Goal: Register for event/course

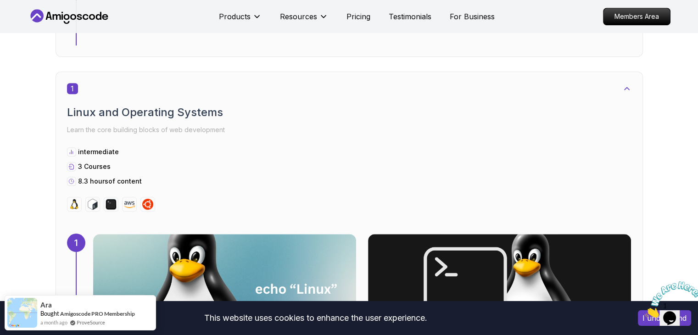
scroll to position [597, 0]
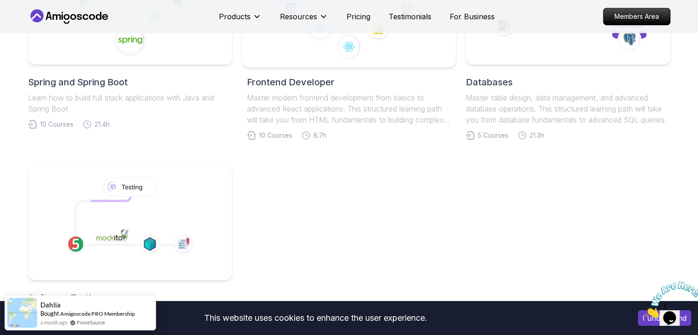
scroll to position [459, 0]
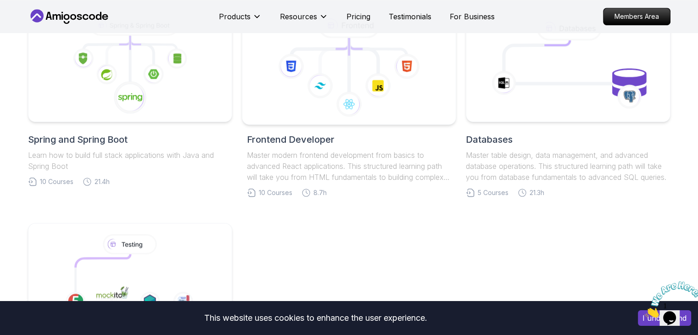
click at [356, 91] on icon at bounding box center [350, 104] width 26 height 26
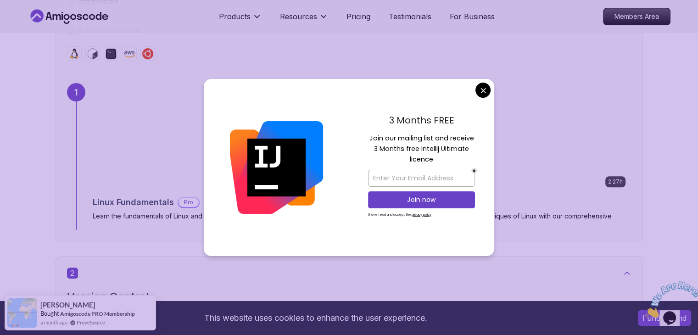
scroll to position [689, 0]
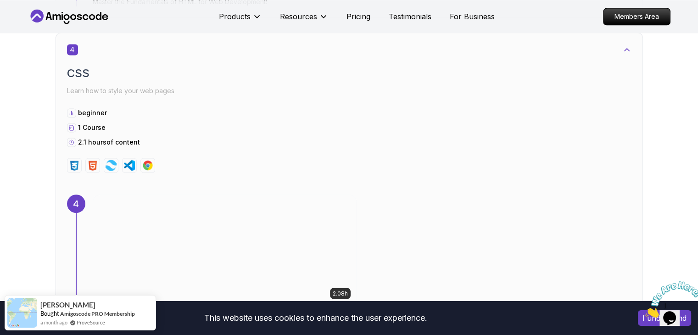
scroll to position [1469, 0]
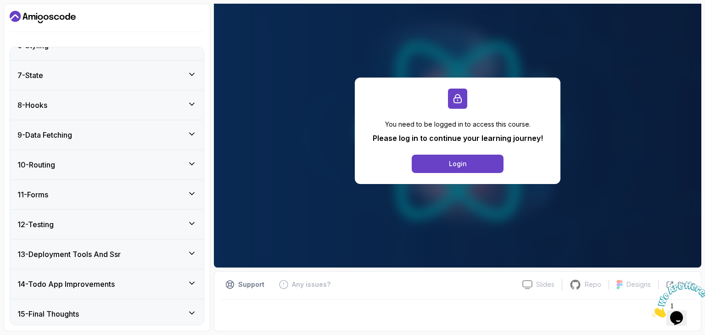
scroll to position [245, 0]
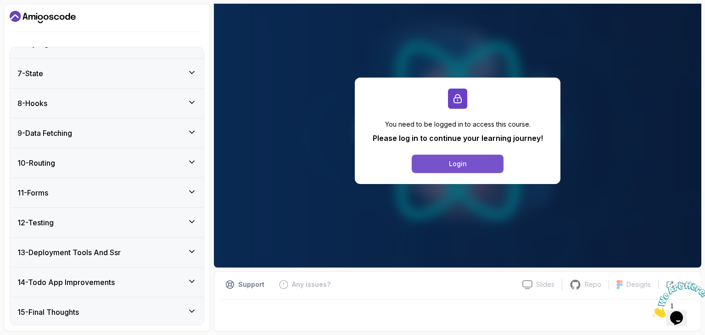
click at [474, 163] on button "Login" at bounding box center [458, 164] width 92 height 18
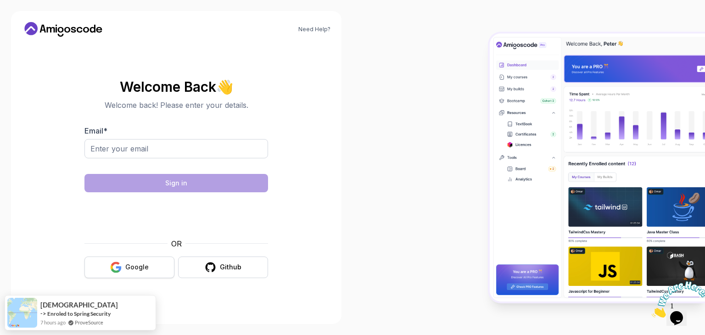
click at [124, 268] on button "Google" at bounding box center [129, 268] width 90 height 22
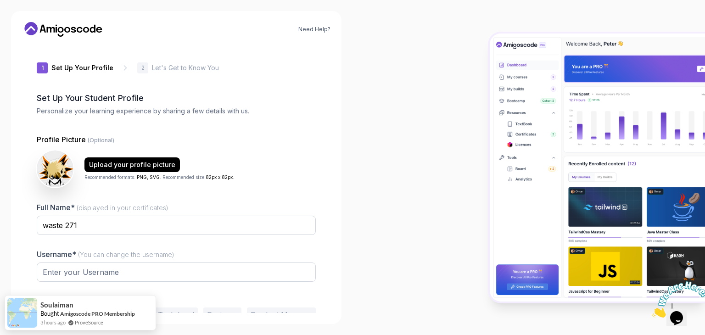
type input "clevertiger0d4f4"
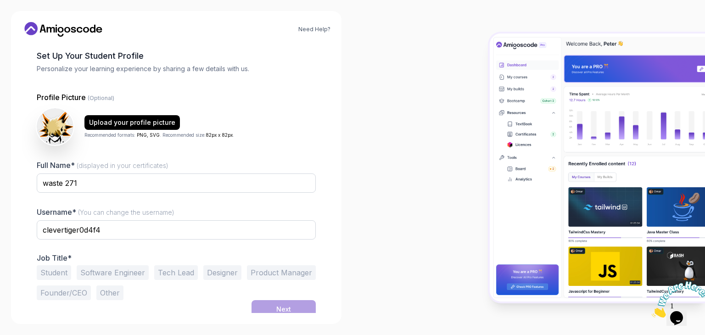
scroll to position [48, 0]
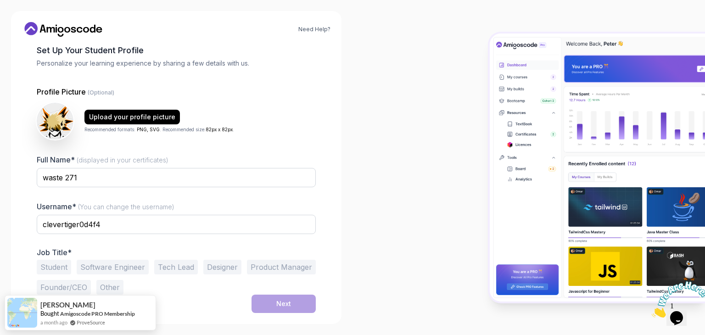
click at [134, 265] on button "Software Engineer" at bounding box center [113, 267] width 72 height 15
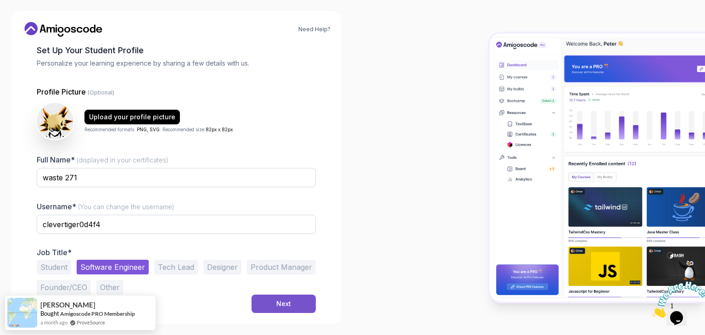
click at [270, 298] on button "Next" at bounding box center [284, 304] width 64 height 18
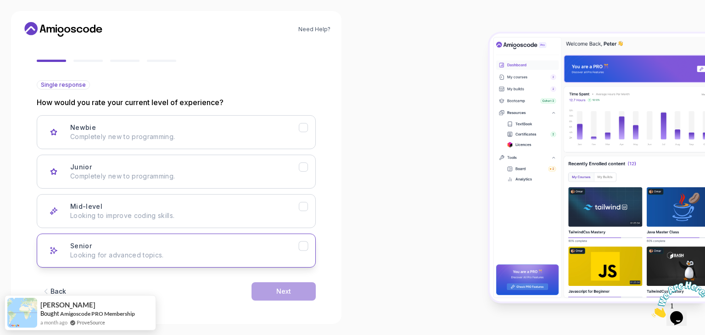
scroll to position [76, 0]
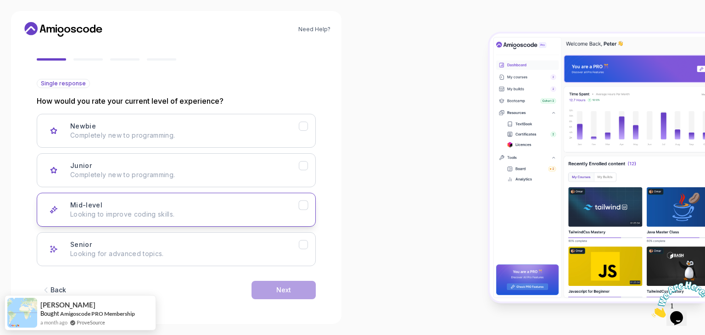
click at [191, 213] on p "Looking to improve coding skills." at bounding box center [184, 214] width 229 height 9
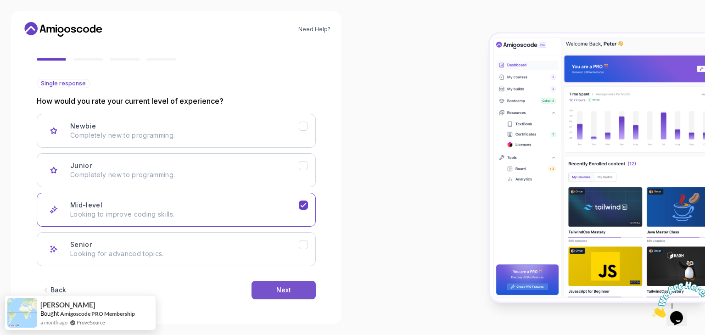
click at [271, 292] on button "Next" at bounding box center [284, 290] width 64 height 18
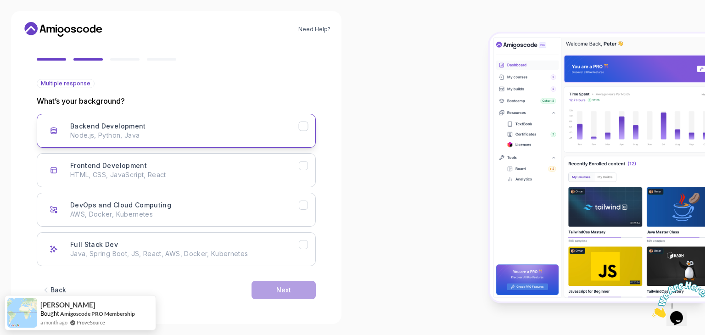
click at [144, 125] on div "Backend Development Node.js, Python, Java" at bounding box center [184, 131] width 229 height 18
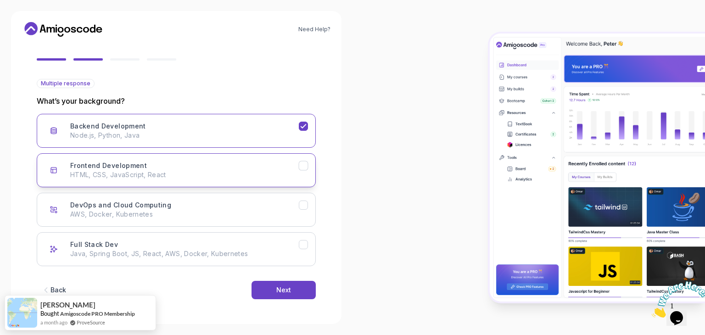
click at [168, 173] on p "HTML, CSS, JavaScript, React" at bounding box center [184, 174] width 229 height 9
click at [288, 286] on div "Next" at bounding box center [283, 290] width 15 height 9
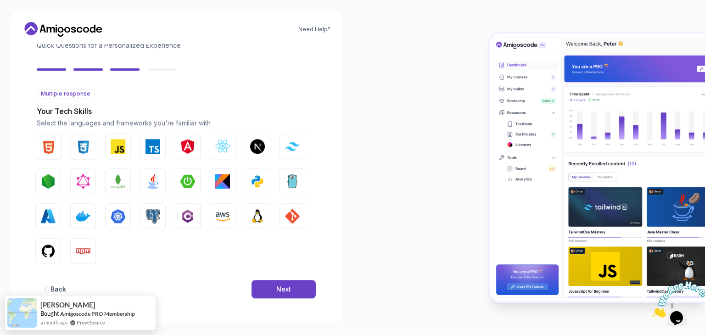
scroll to position [66, 0]
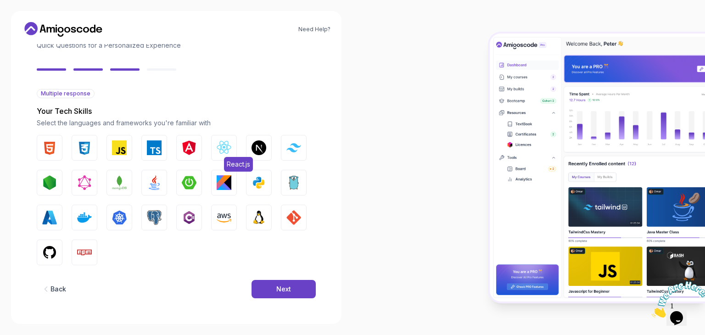
click at [225, 154] on img "button" at bounding box center [224, 147] width 15 height 15
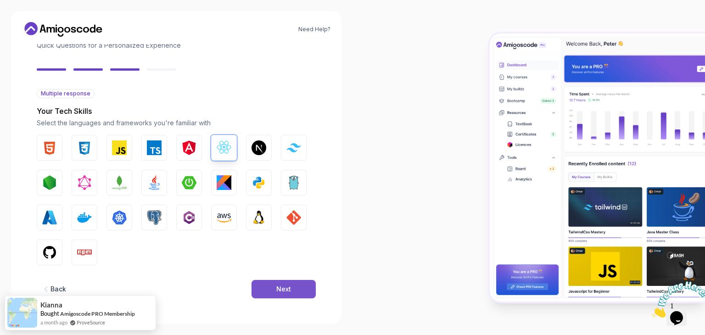
click at [270, 291] on button "Next" at bounding box center [284, 289] width 64 height 18
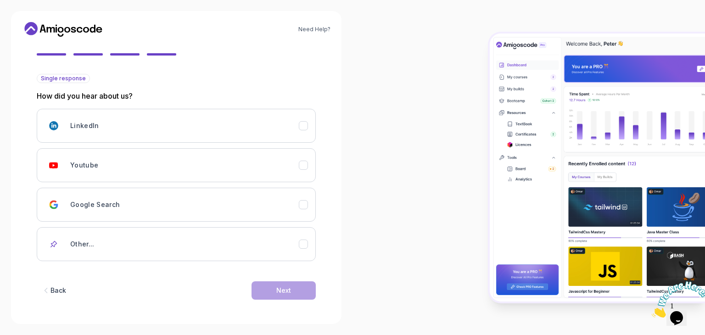
scroll to position [81, 0]
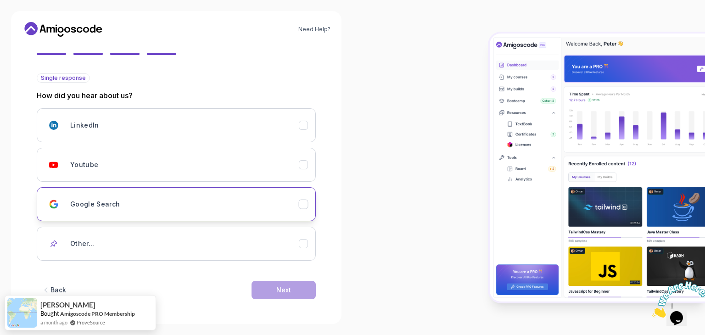
click at [189, 208] on div "Google Search" at bounding box center [184, 204] width 229 height 18
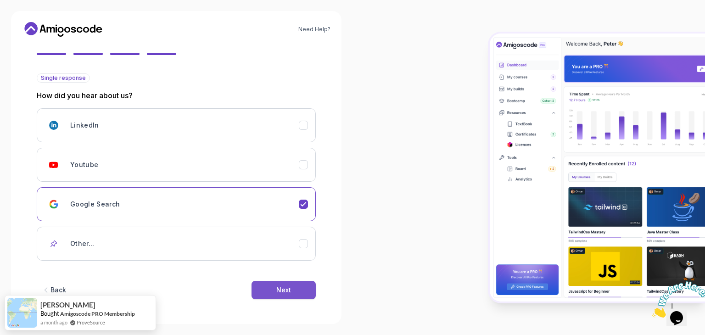
click at [273, 293] on button "Next" at bounding box center [284, 290] width 64 height 18
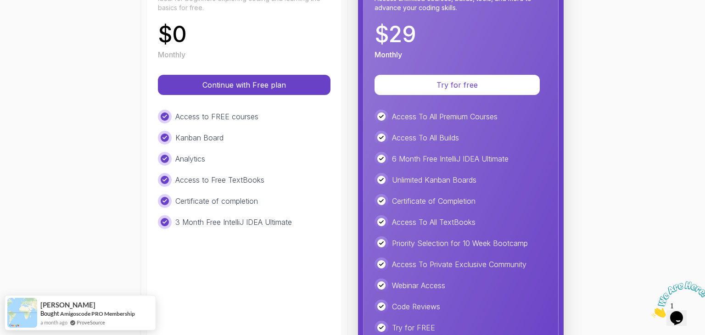
scroll to position [184, 0]
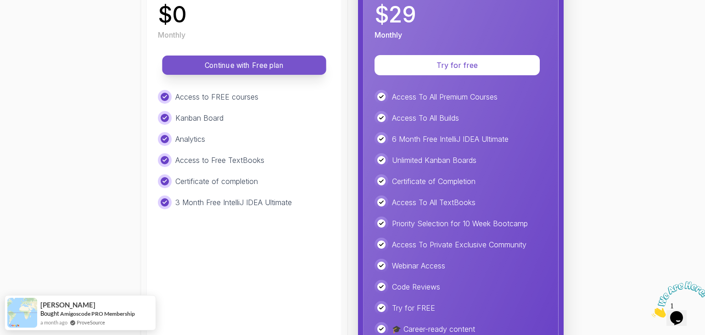
click at [214, 65] on p "Continue with Free plan" at bounding box center [244, 65] width 143 height 11
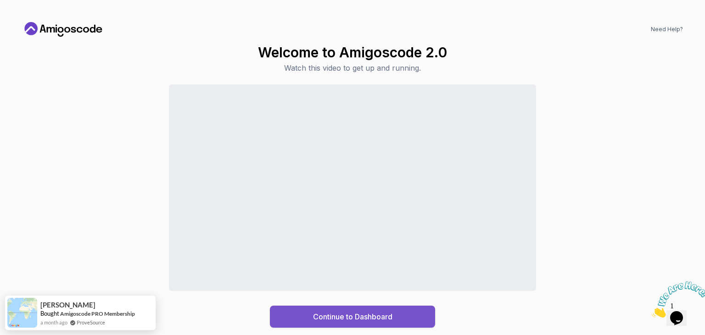
click at [360, 320] on div "Continue to Dashboard" at bounding box center [352, 316] width 79 height 11
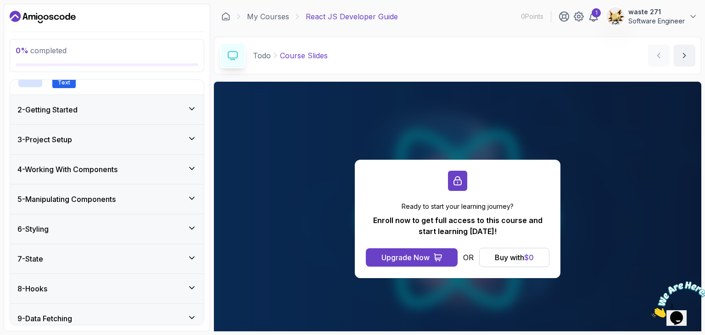
click at [118, 146] on div "3 - Project Setup" at bounding box center [107, 139] width 194 height 29
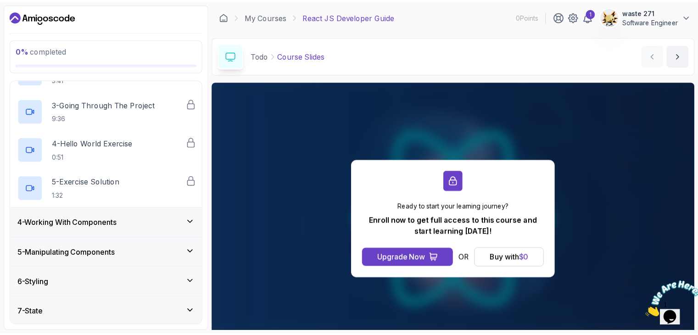
scroll to position [144, 0]
